Goal: Task Accomplishment & Management: Use online tool/utility

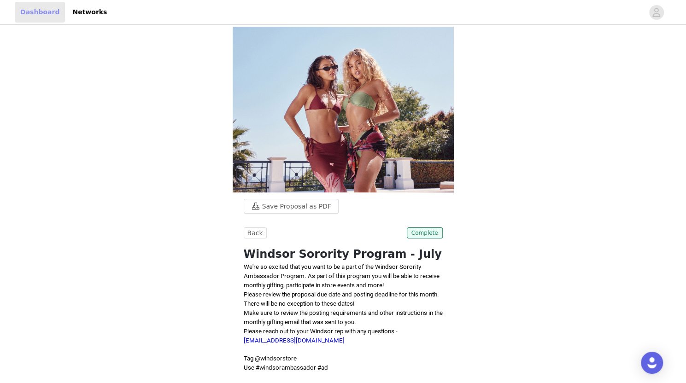
click at [31, 12] on link "Dashboard" at bounding box center [40, 12] width 50 height 21
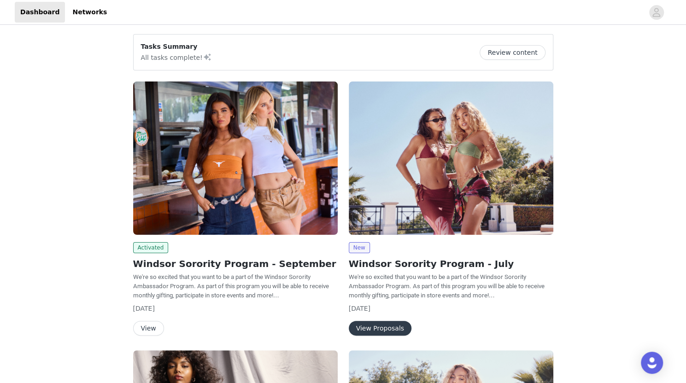
click at [145, 333] on button "View" at bounding box center [148, 328] width 31 height 15
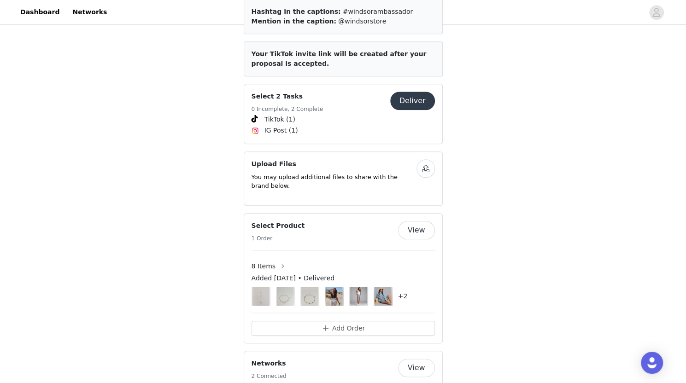
scroll to position [394, 0]
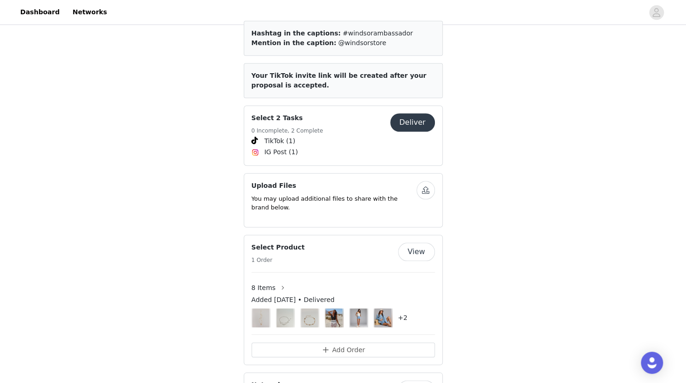
click at [421, 113] on button "Deliver" at bounding box center [412, 122] width 45 height 18
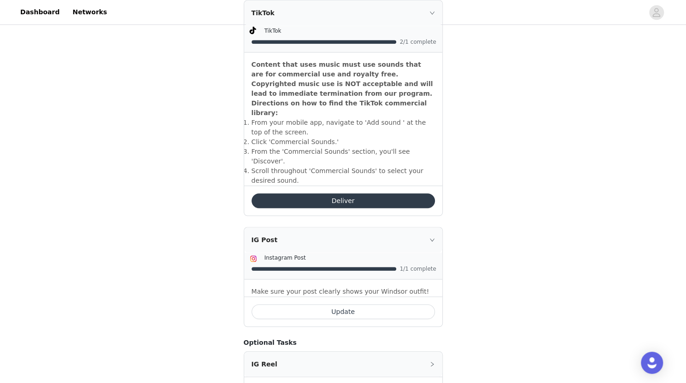
scroll to position [318, 0]
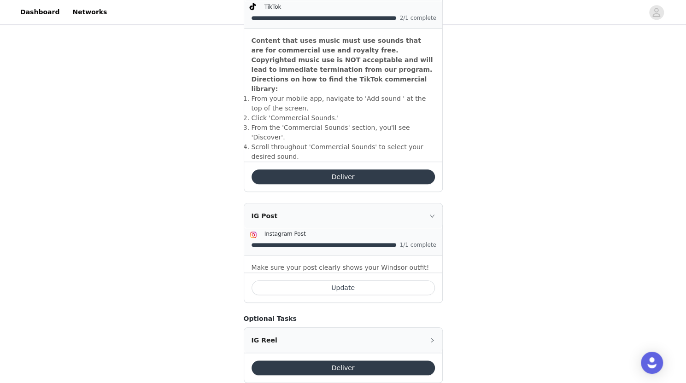
click at [387, 170] on button "Deliver" at bounding box center [343, 177] width 183 height 15
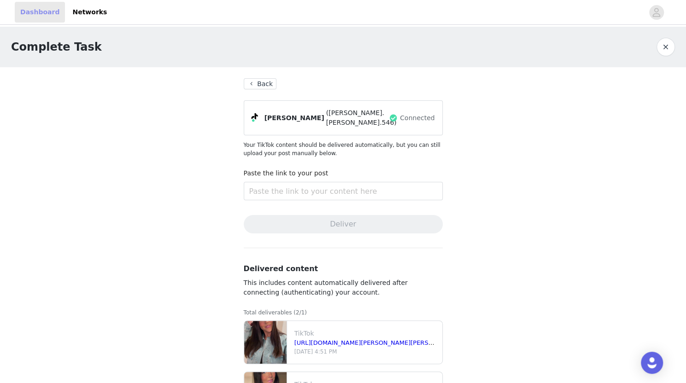
click at [30, 12] on link "Dashboard" at bounding box center [40, 12] width 50 height 21
